Goal: Use online tool/utility: Utilize a website feature to perform a specific function

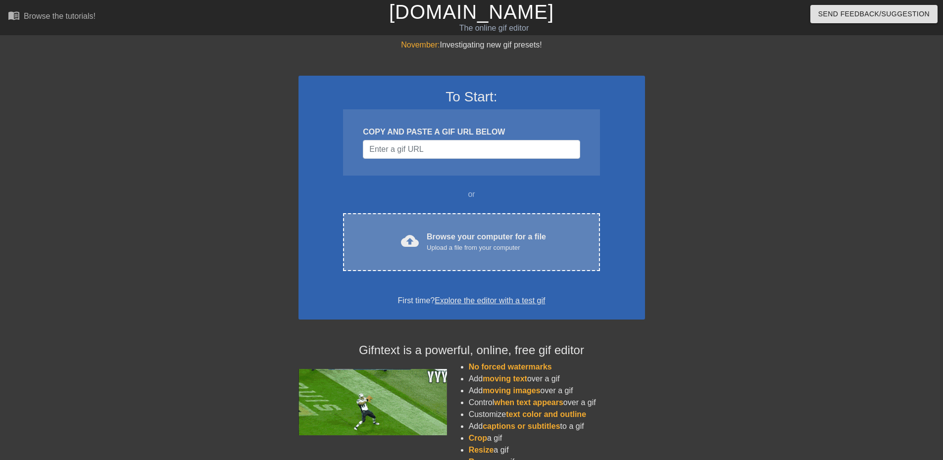
click at [455, 242] on div "Browse your computer for a file Upload a file from your computer" at bounding box center [486, 242] width 119 height 22
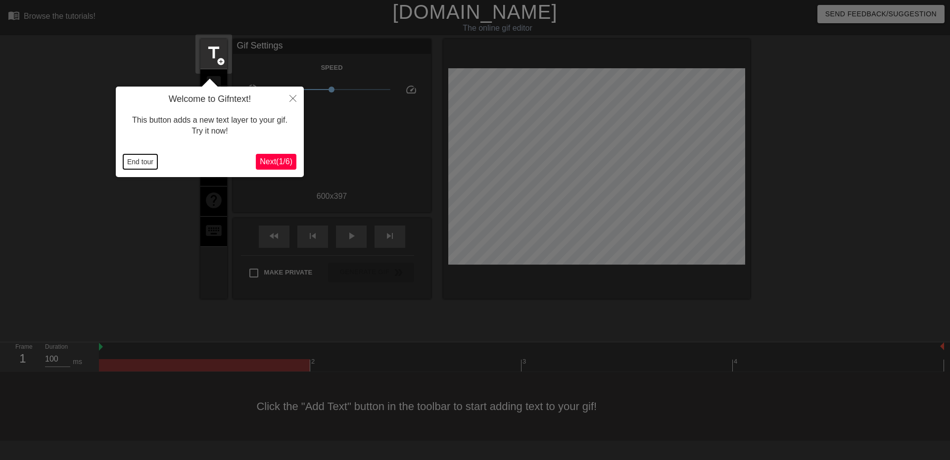
click at [136, 163] on button "End tour" at bounding box center [140, 161] width 34 height 15
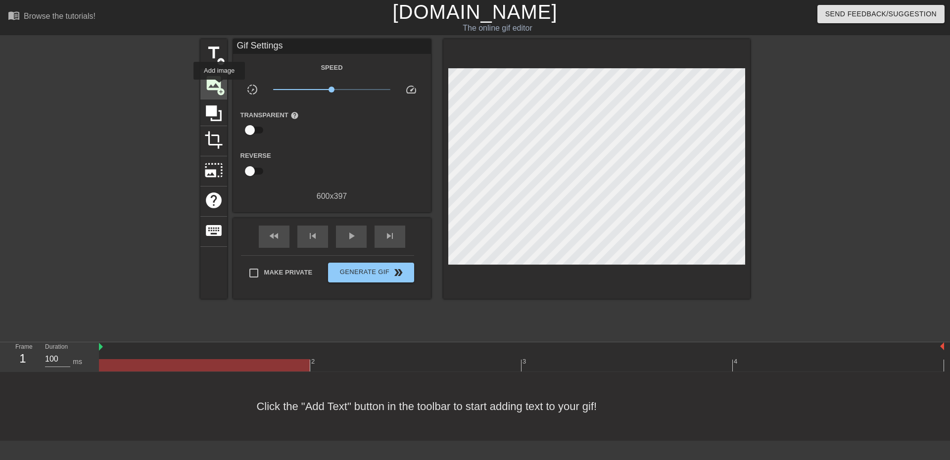
click at [220, 88] on span "add_circle" at bounding box center [221, 92] width 8 height 8
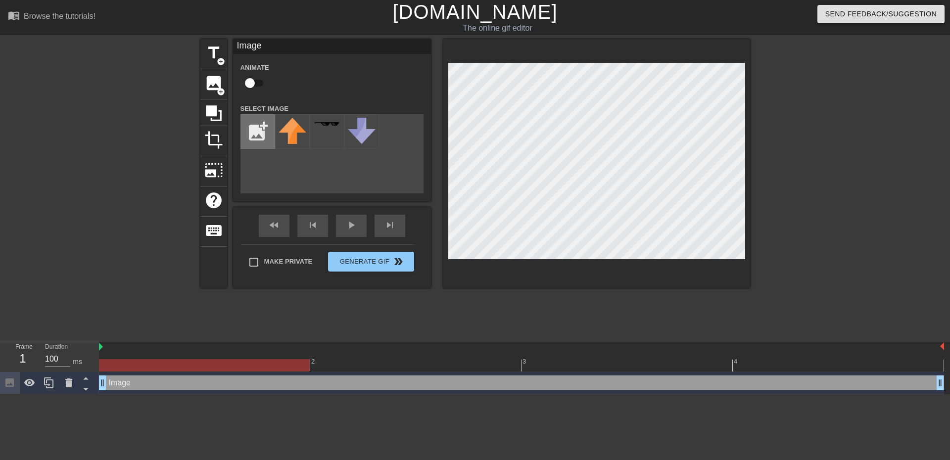
click at [265, 132] on input "file" at bounding box center [258, 132] width 34 height 34
type input "C:\fakepath\Screenshot [DATE] 144645.png"
drag, startPoint x: 301, startPoint y: 133, endPoint x: 332, endPoint y: 130, distance: 30.8
click at [301, 133] on img at bounding box center [293, 127] width 28 height 19
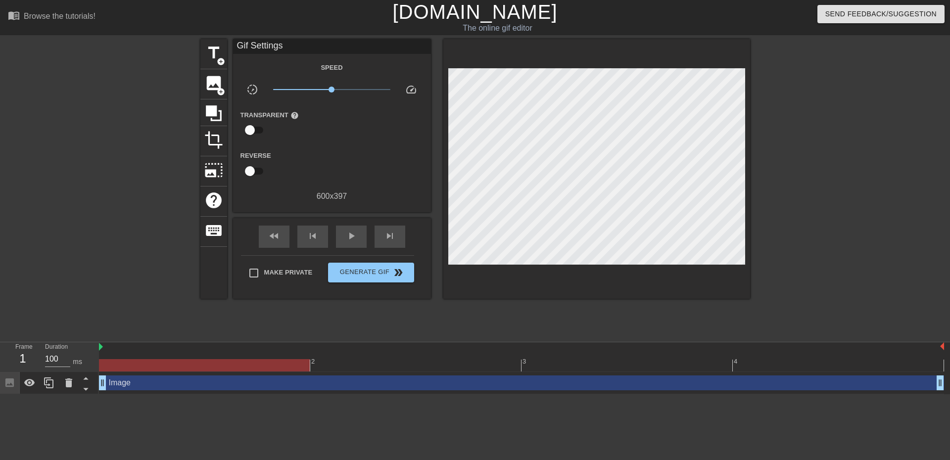
click at [294, 367] on div at bounding box center [204, 365] width 211 height 12
drag, startPoint x: 309, startPoint y: 366, endPoint x: 85, endPoint y: 358, distance: 224.4
click at [85, 358] on div "Frame 1 Duration 100 ms 2 3 4 Image drag_handle drag_handle" at bounding box center [475, 369] width 950 height 52
click at [799, 161] on div at bounding box center [836, 187] width 148 height 297
click at [292, 270] on span "Make Private" at bounding box center [288, 273] width 49 height 10
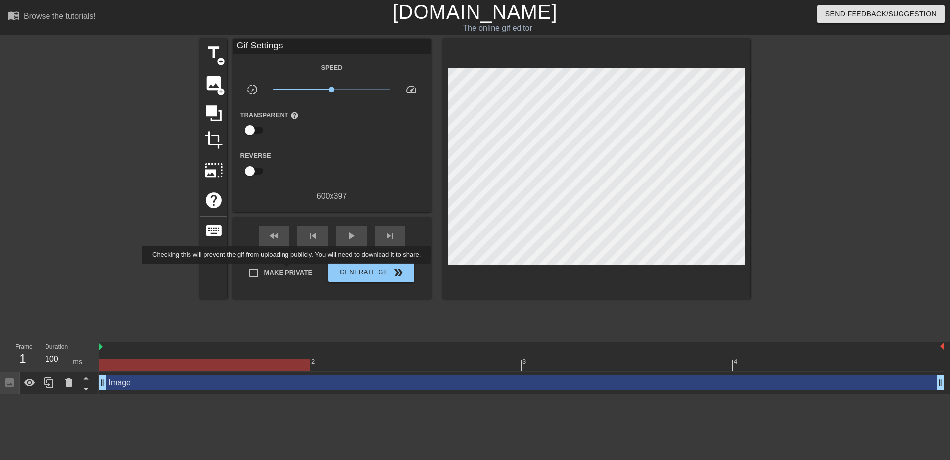
click at [264, 270] on input "Make Private" at bounding box center [254, 273] width 21 height 21
checkbox input "true"
click at [352, 277] on span "Generate Gif double_arrow" at bounding box center [371, 273] width 78 height 12
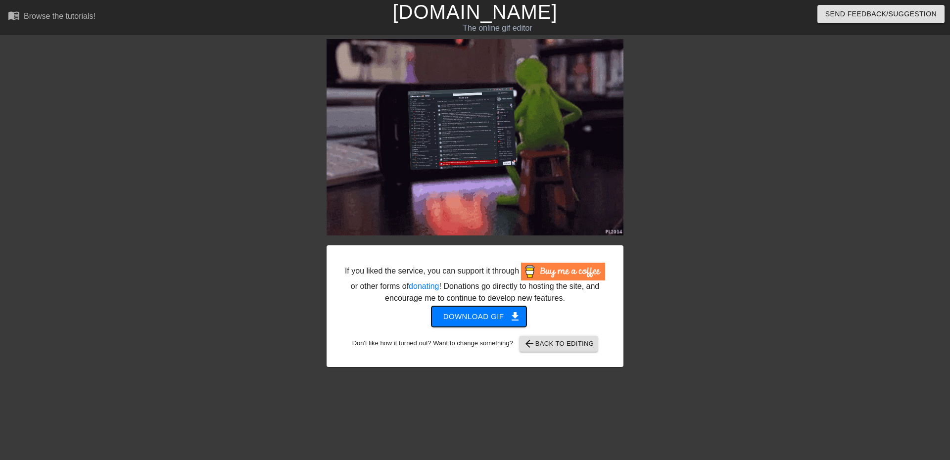
click at [492, 312] on span "Download gif get_app" at bounding box center [479, 316] width 72 height 13
